Goal: Task Accomplishment & Management: Manage account settings

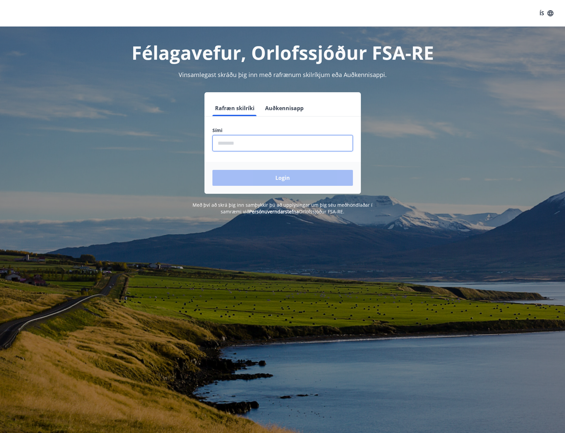
click at [242, 143] on input "phone" at bounding box center [282, 143] width 141 height 16
type input "********"
click at [275, 176] on button "Login" at bounding box center [282, 178] width 141 height 16
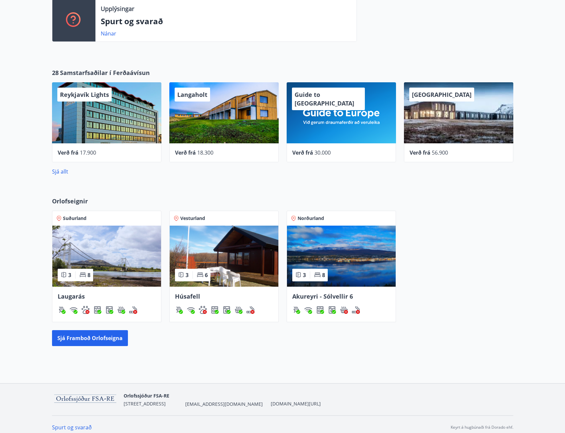
scroll to position [242, 0]
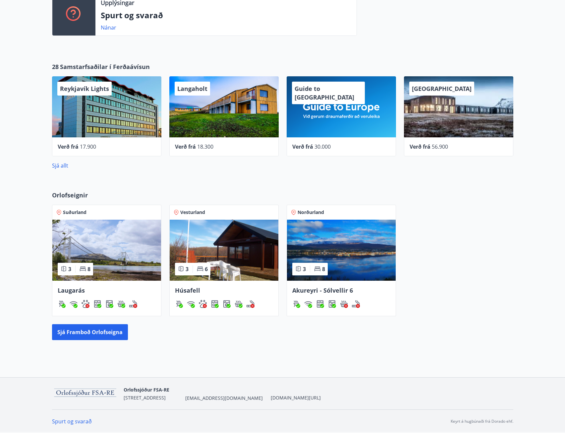
click at [139, 258] on img at bounding box center [106, 249] width 109 height 61
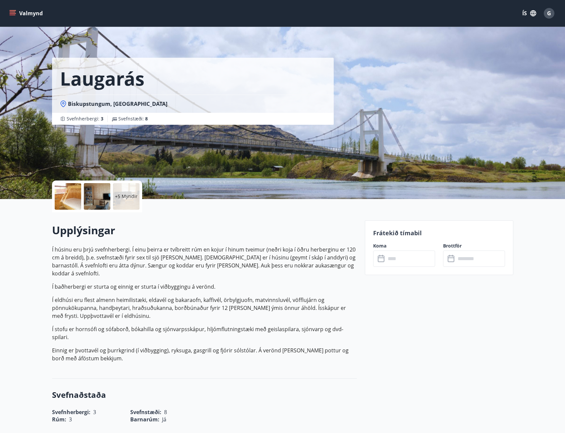
click at [386, 258] on input "text" at bounding box center [410, 258] width 49 height 16
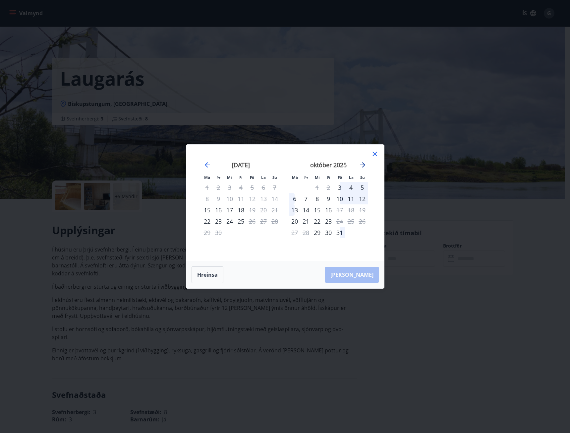
click at [362, 164] on icon "Move forward to switch to the next month." at bounding box center [363, 165] width 8 height 8
click at [361, 164] on icon "Move forward to switch to the next month." at bounding box center [363, 165] width 8 height 8
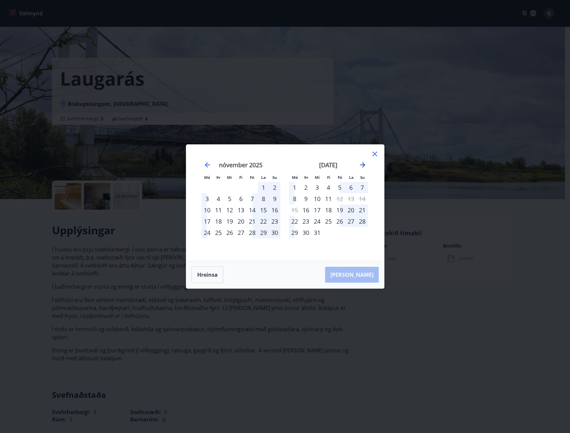
click at [362, 163] on icon "Move forward to switch to the next month." at bounding box center [363, 165] width 8 height 8
click at [376, 153] on icon at bounding box center [375, 154] width 8 height 8
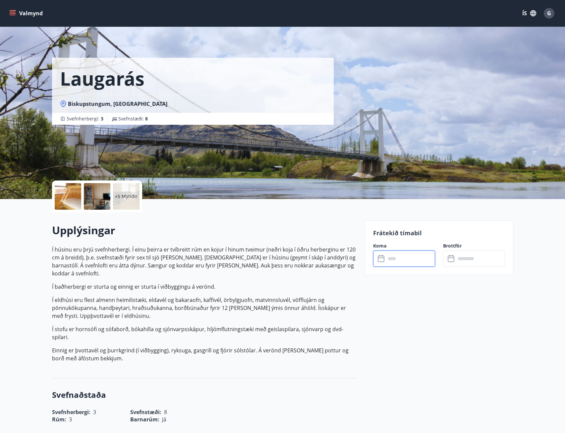
click at [551, 15] on span "G" at bounding box center [549, 13] width 4 height 7
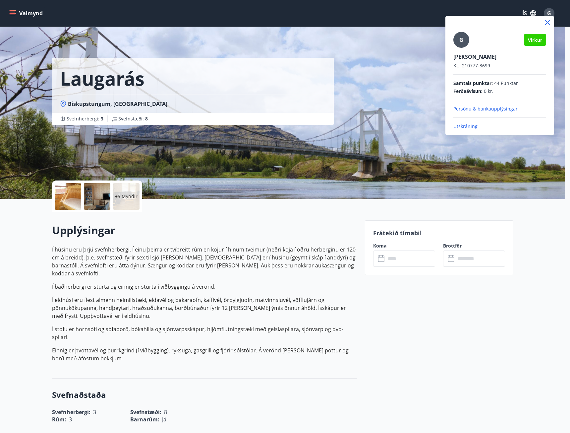
click at [465, 126] on p "Útskráning" at bounding box center [499, 126] width 93 height 7
